Goal: Information Seeking & Learning: Find specific fact

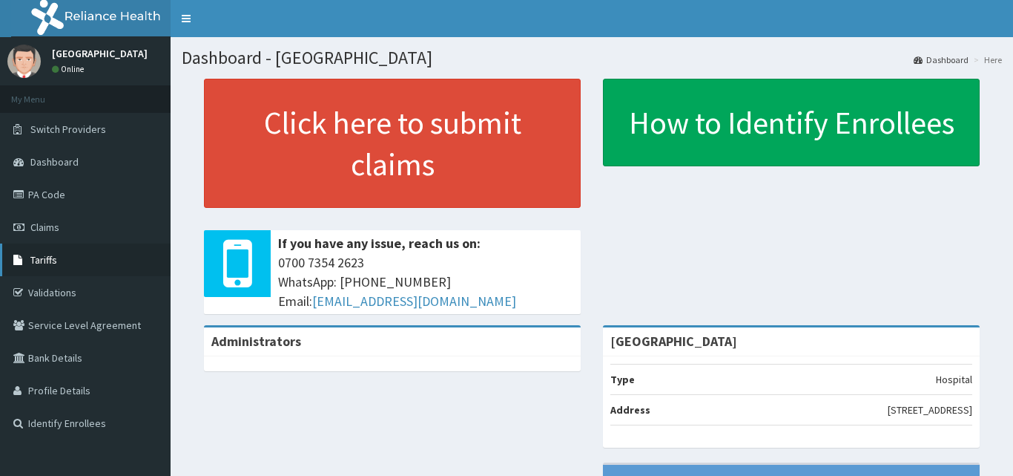
click at [111, 258] on link "Tariffs" at bounding box center [85, 259] width 171 height 33
click at [139, 272] on link "Tariffs" at bounding box center [85, 259] width 171 height 33
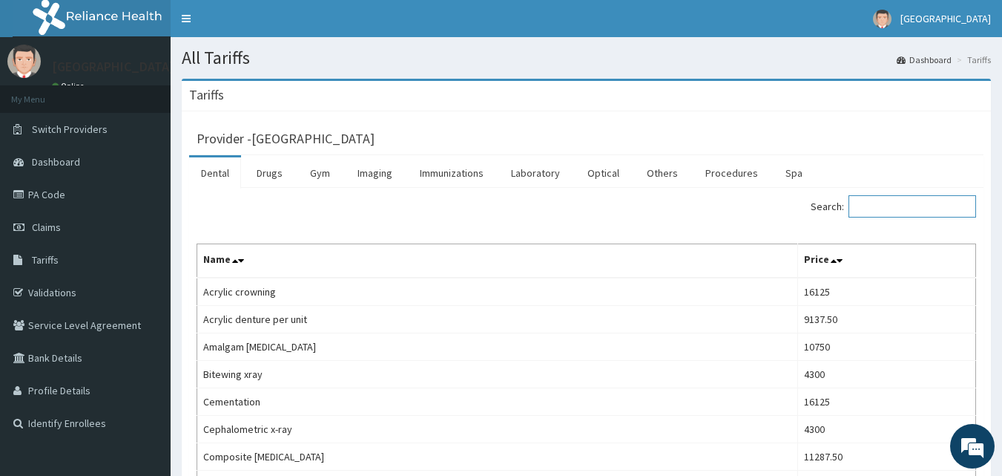
click at [895, 209] on input "Search:" at bounding box center [913, 206] width 128 height 22
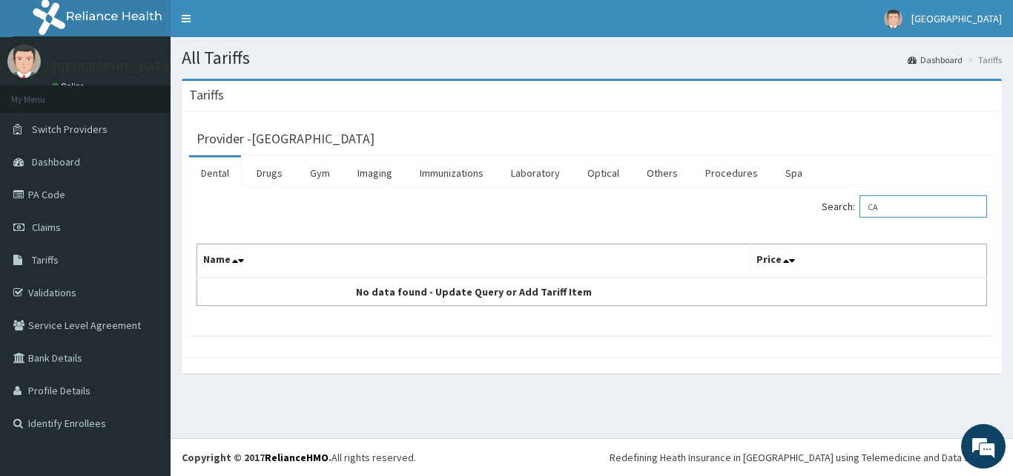
type input "C"
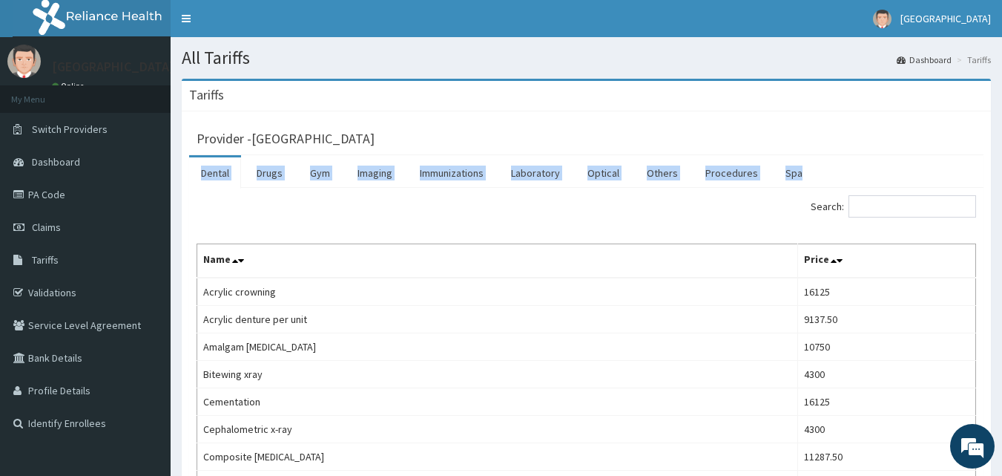
drag, startPoint x: 985, startPoint y: 163, endPoint x: 1013, endPoint y: 122, distance: 49.8
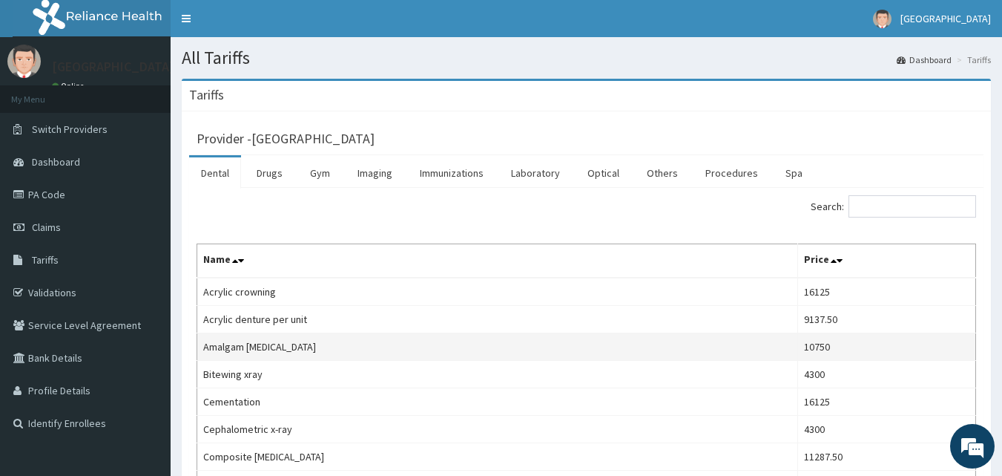
drag, startPoint x: 1013, startPoint y: 121, endPoint x: 493, endPoint y: 357, distance: 570.3
click at [493, 357] on td "Amalgam dental filling" at bounding box center [497, 346] width 601 height 27
